Goal: Check status: Check status

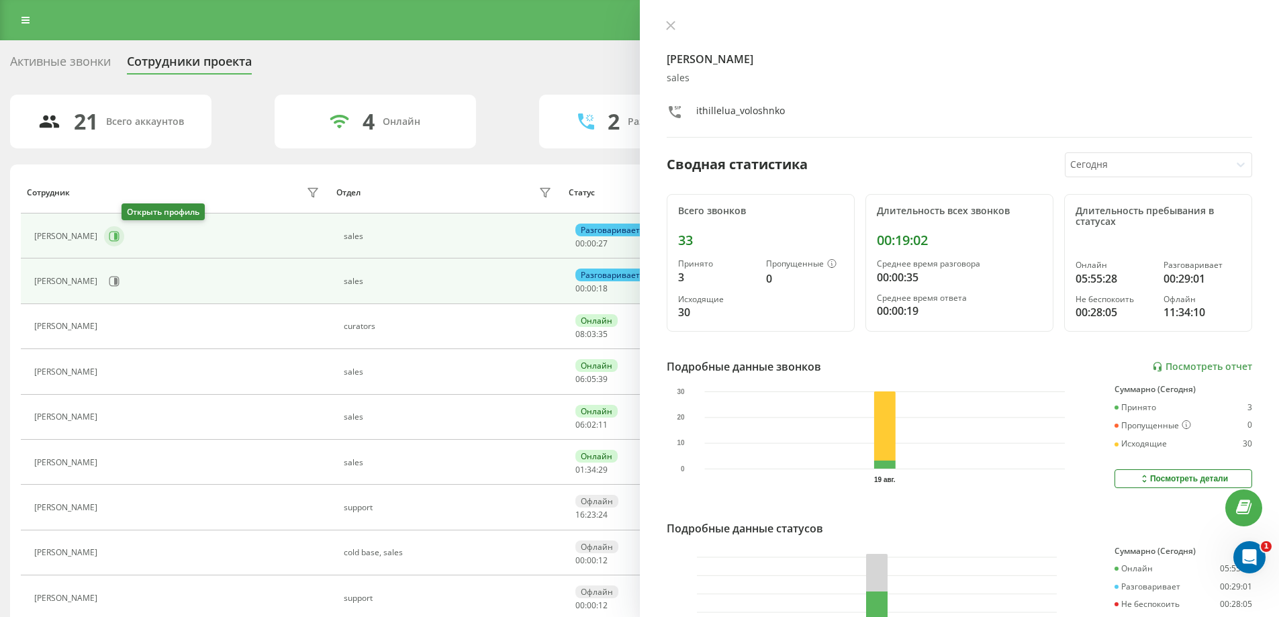
click at [118, 236] on icon at bounding box center [115, 236] width 3 height 7
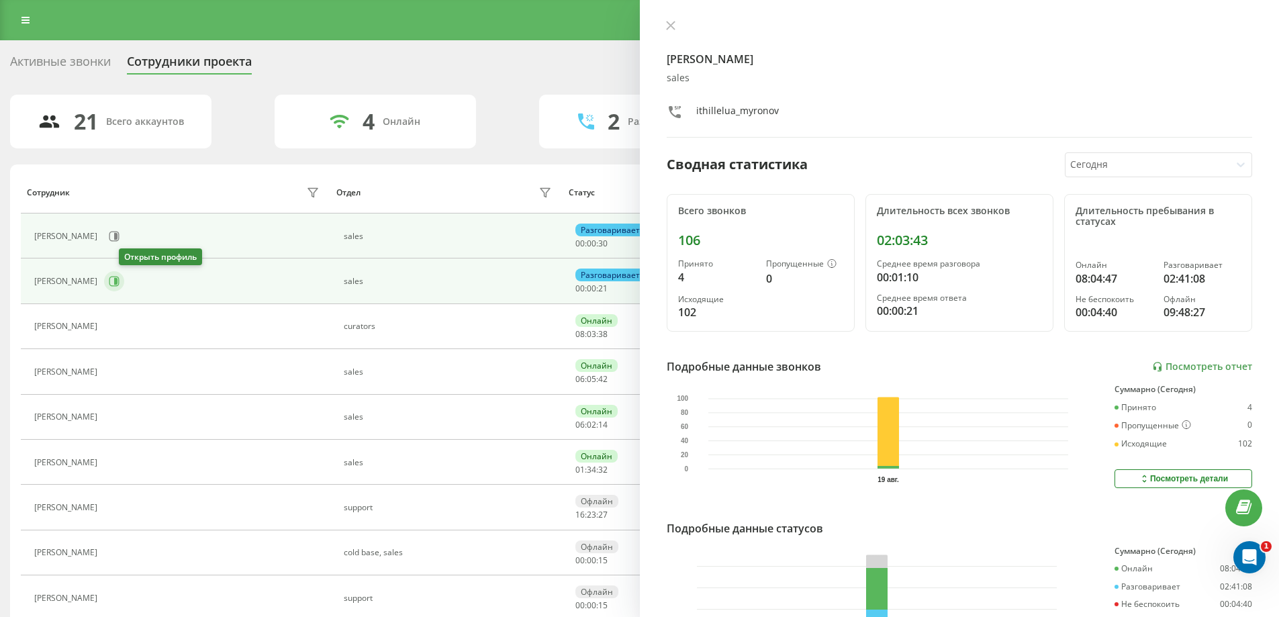
click at [120, 285] on icon at bounding box center [114, 281] width 11 height 11
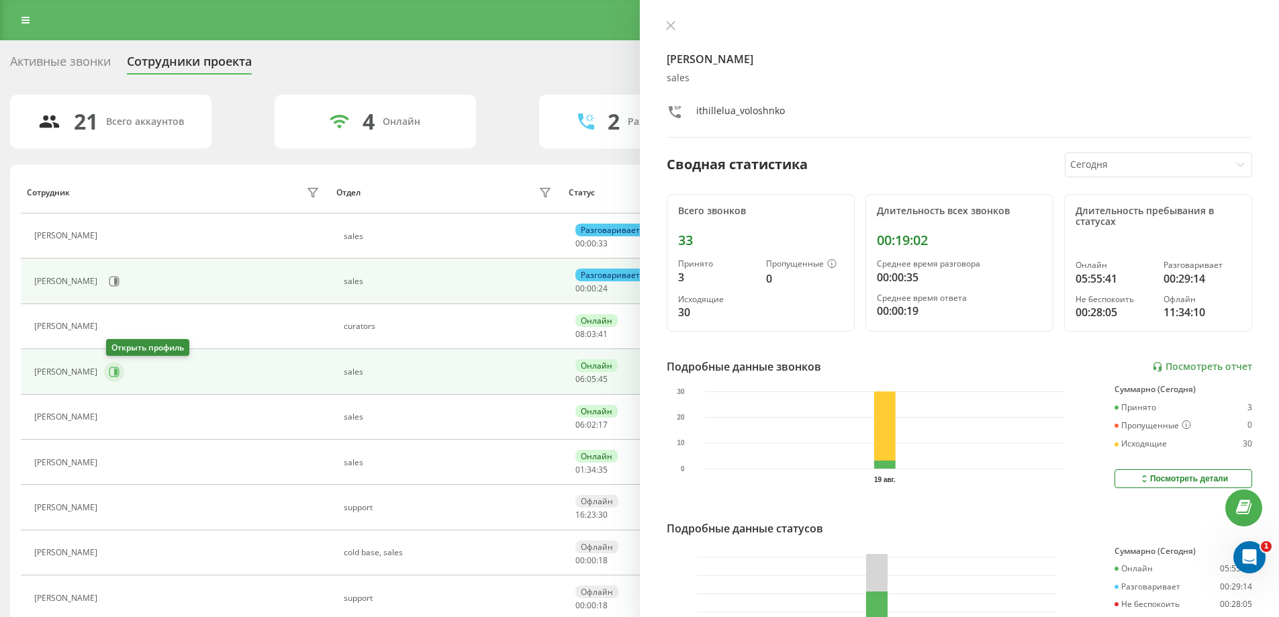
click at [122, 373] on button at bounding box center [114, 372] width 20 height 20
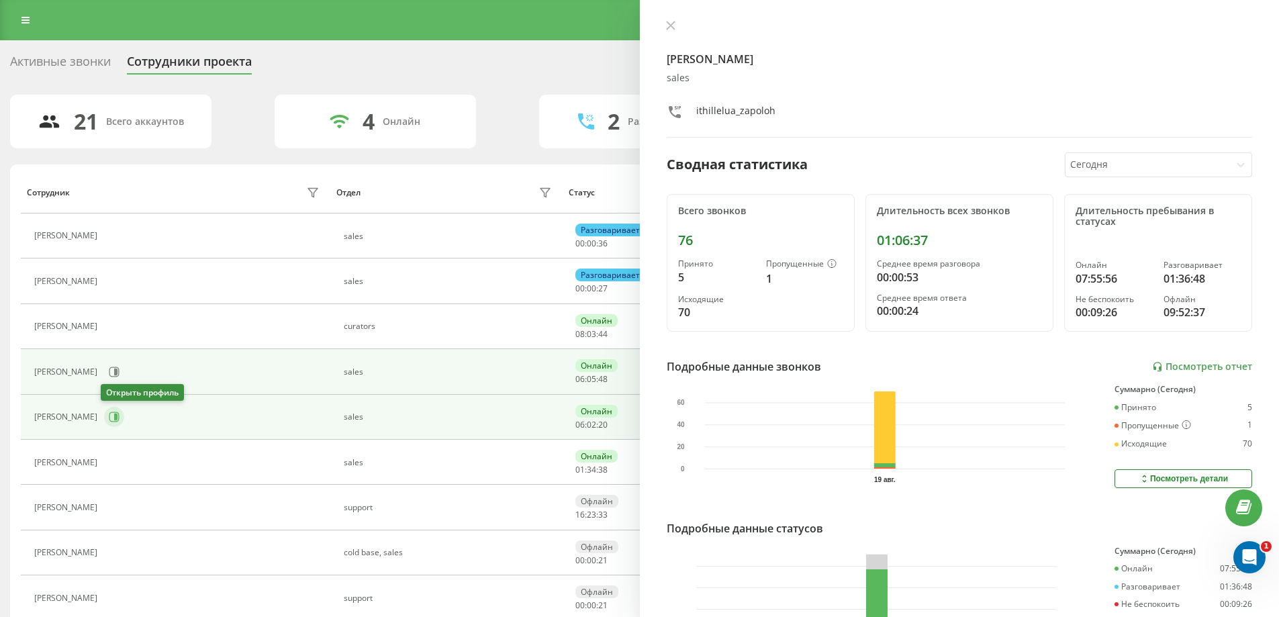
click at [113, 424] on button at bounding box center [114, 417] width 20 height 20
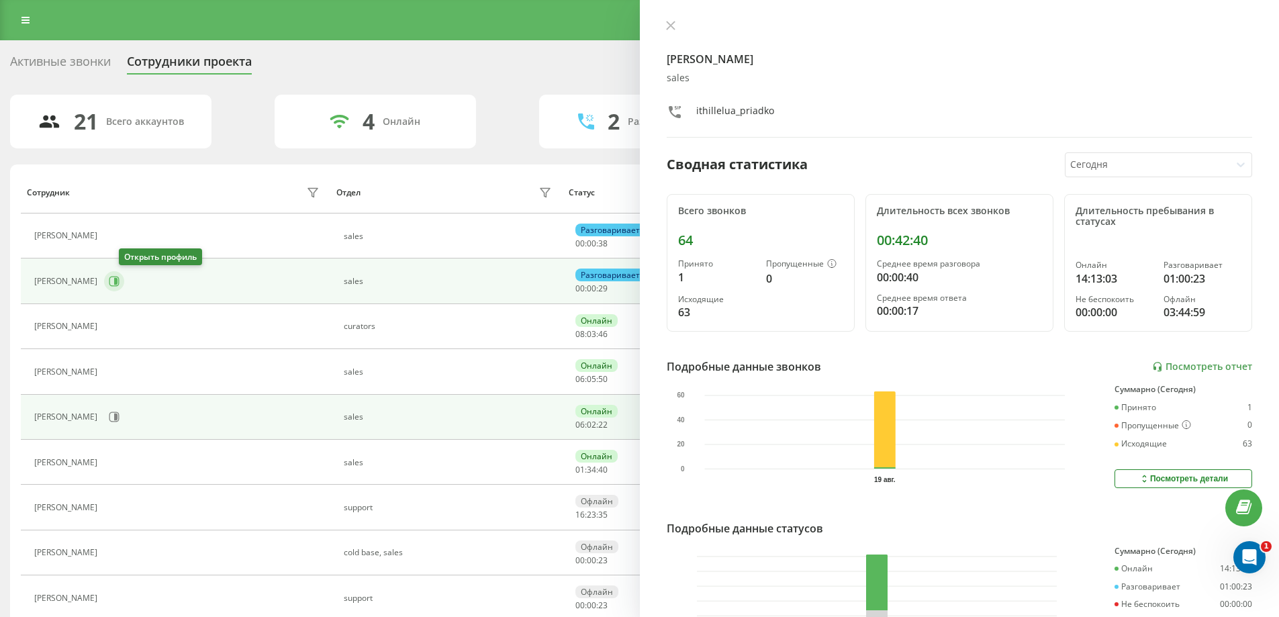
click at [118, 281] on icon at bounding box center [115, 281] width 3 height 7
